Goal: Find specific page/section: Find specific page/section

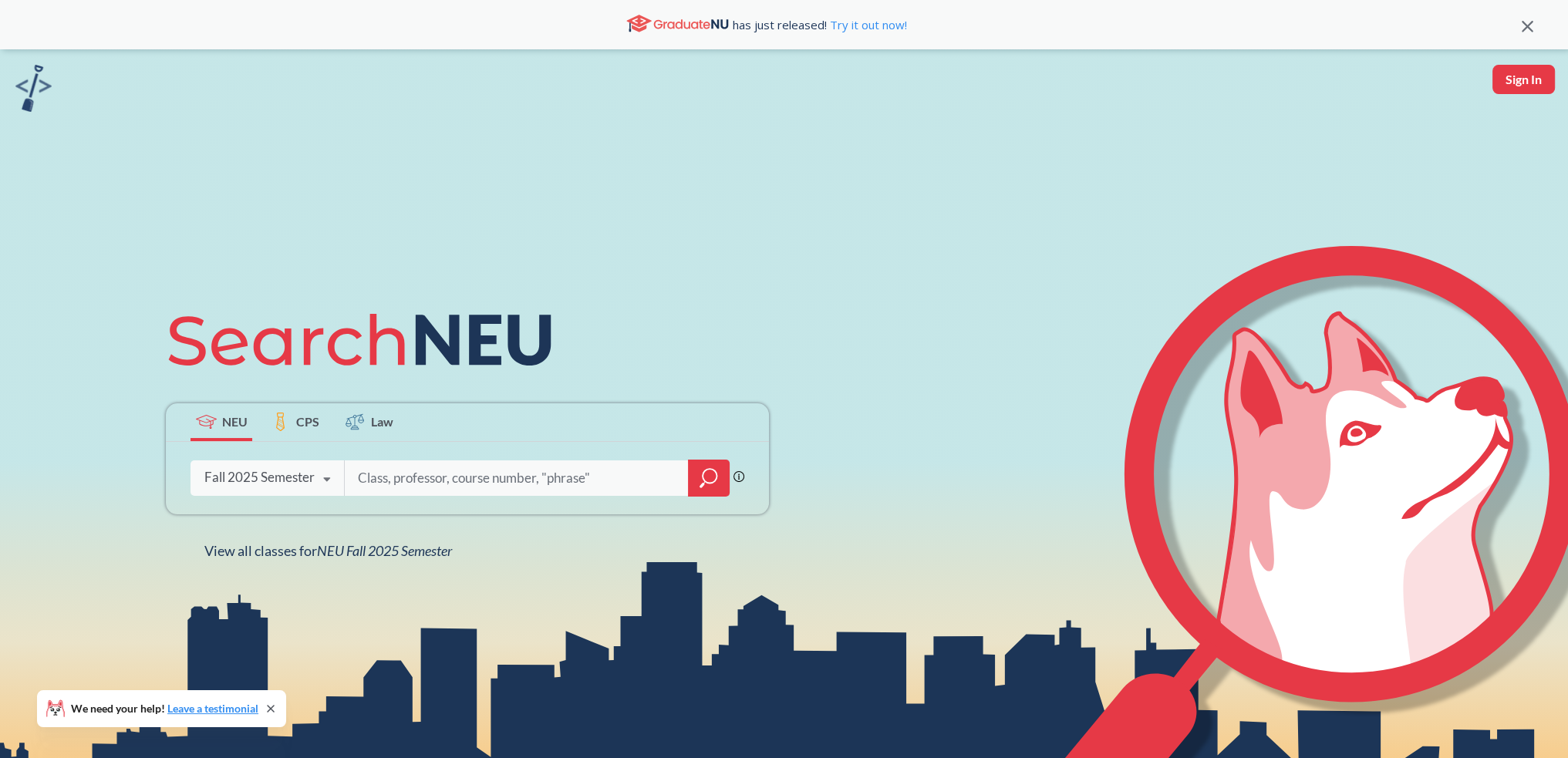
click at [289, 477] on div "Fall 2025 Semester" at bounding box center [259, 477] width 110 height 17
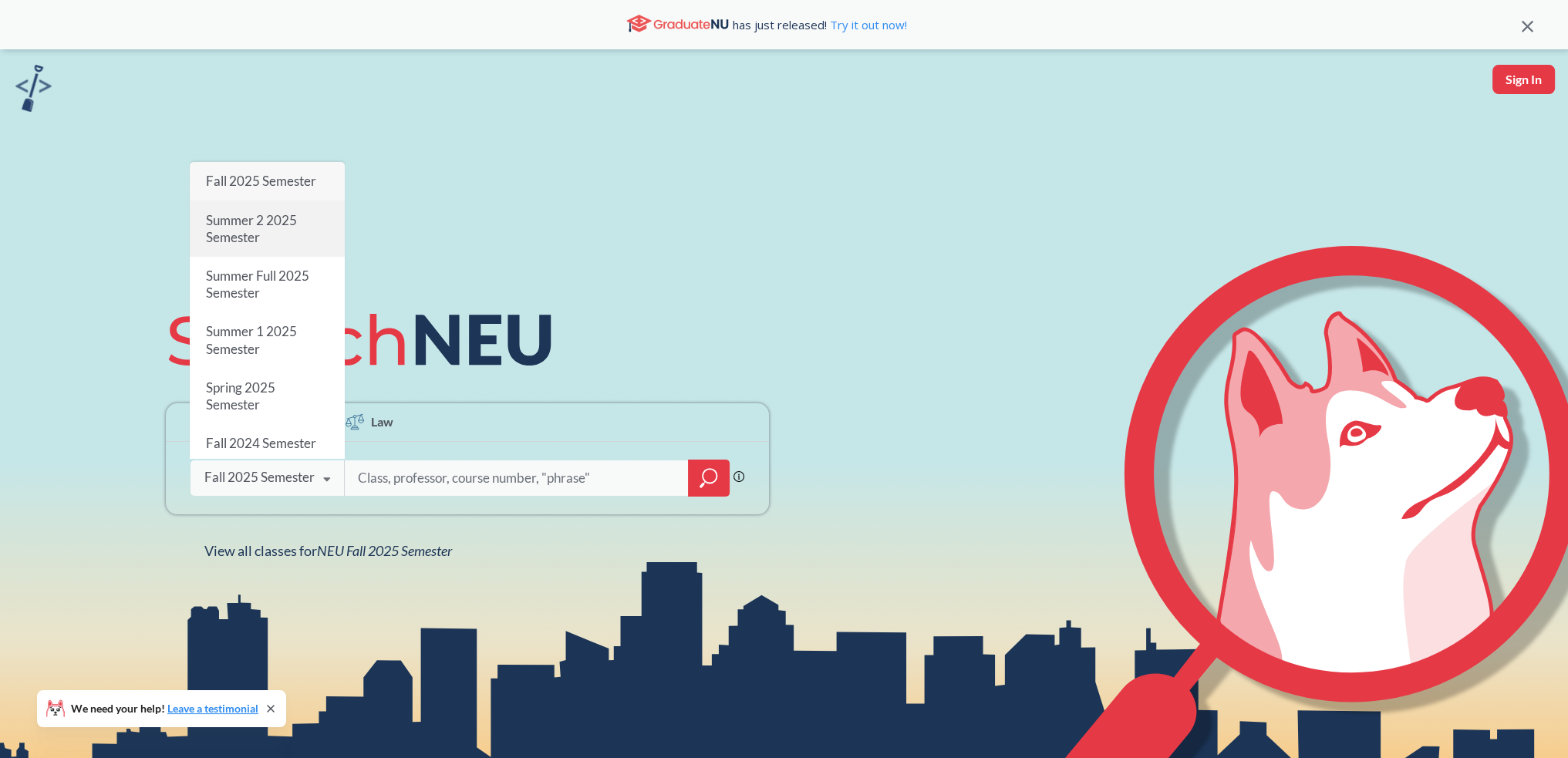
click at [289, 235] on div "Summer 2 2025 Semester" at bounding box center [267, 228] width 155 height 55
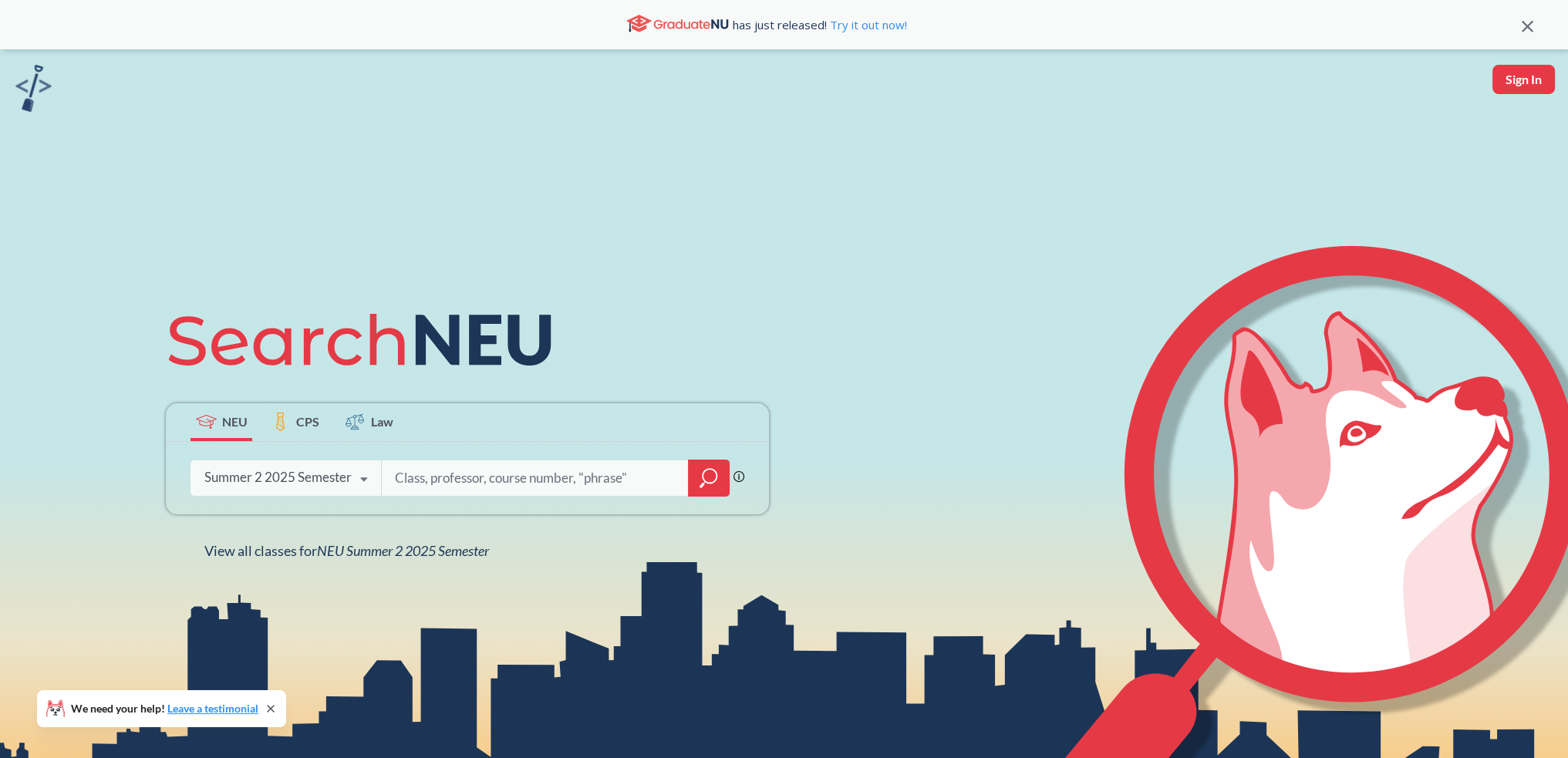
click at [283, 476] on div "Summer 2 2025 Semester" at bounding box center [278, 477] width 147 height 17
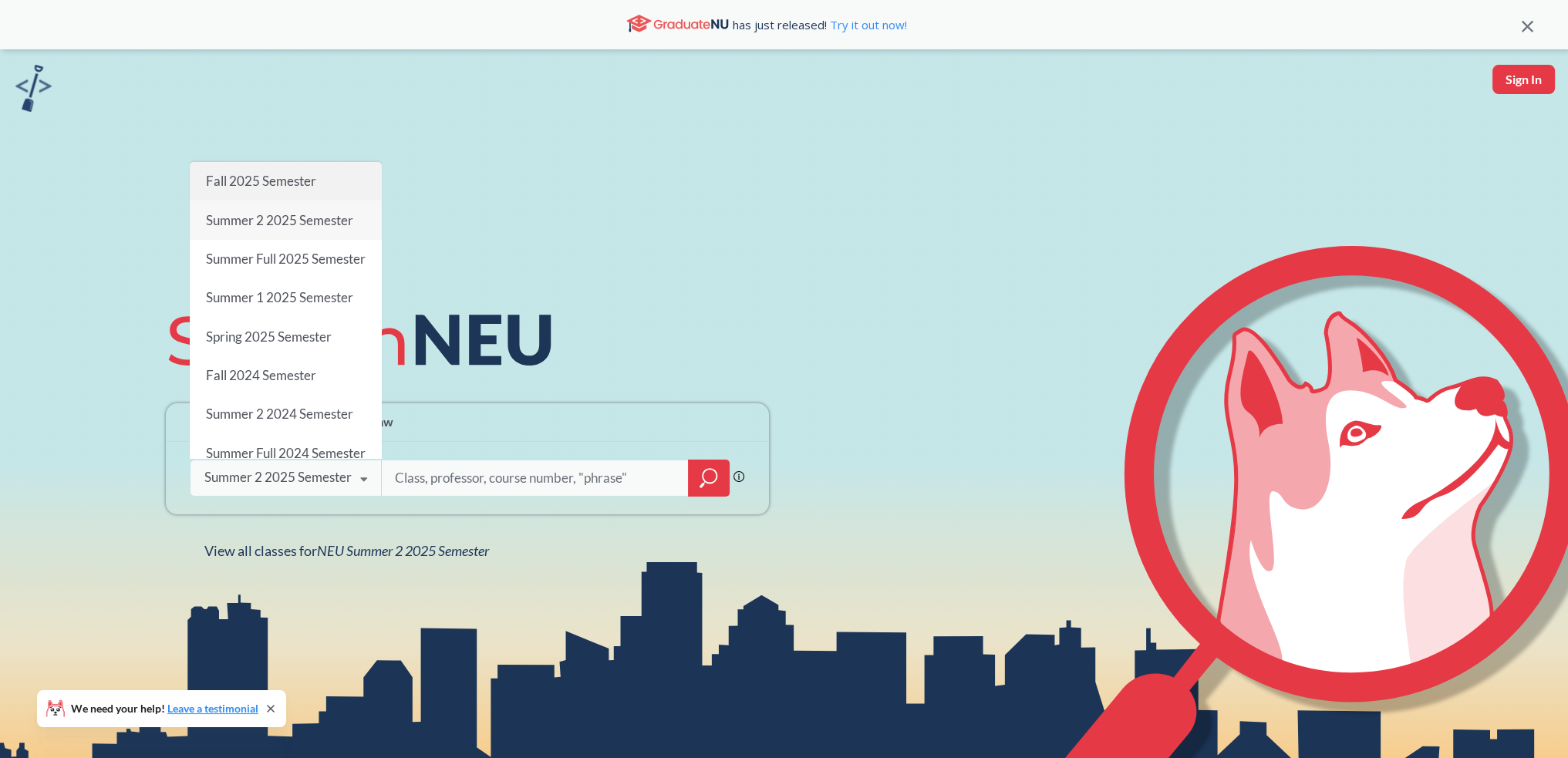
click at [311, 192] on div "Fall 2025 Semester" at bounding box center [285, 181] width 192 height 39
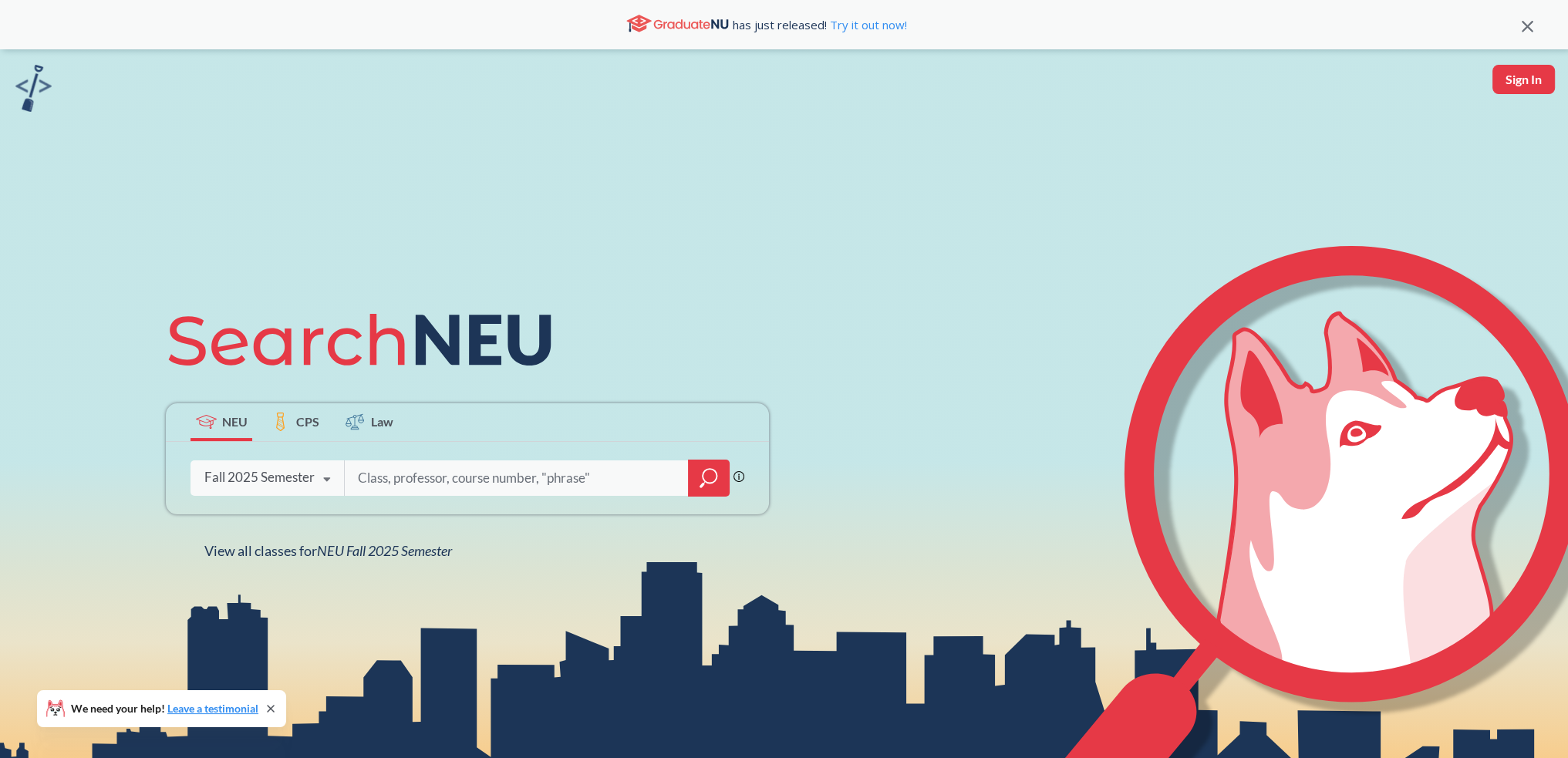
click at [302, 486] on div "Fall 2025 Semester" at bounding box center [259, 477] width 110 height 17
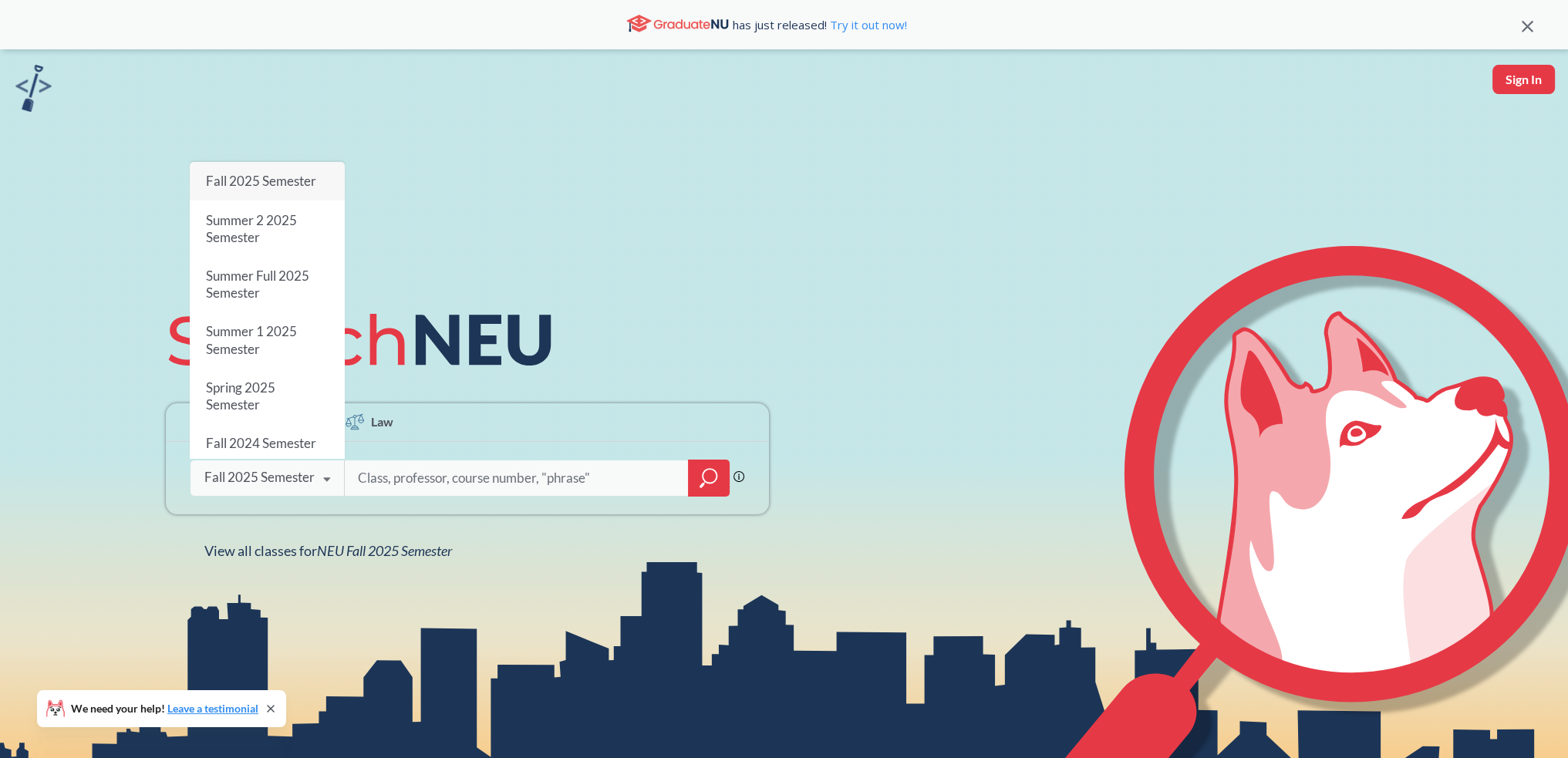
click at [623, 168] on div "NEU CPS Law Phrase search guarantees the exact search appears in the results. E…" at bounding box center [784, 428] width 1568 height 758
